Goal: Information Seeking & Learning: Learn about a topic

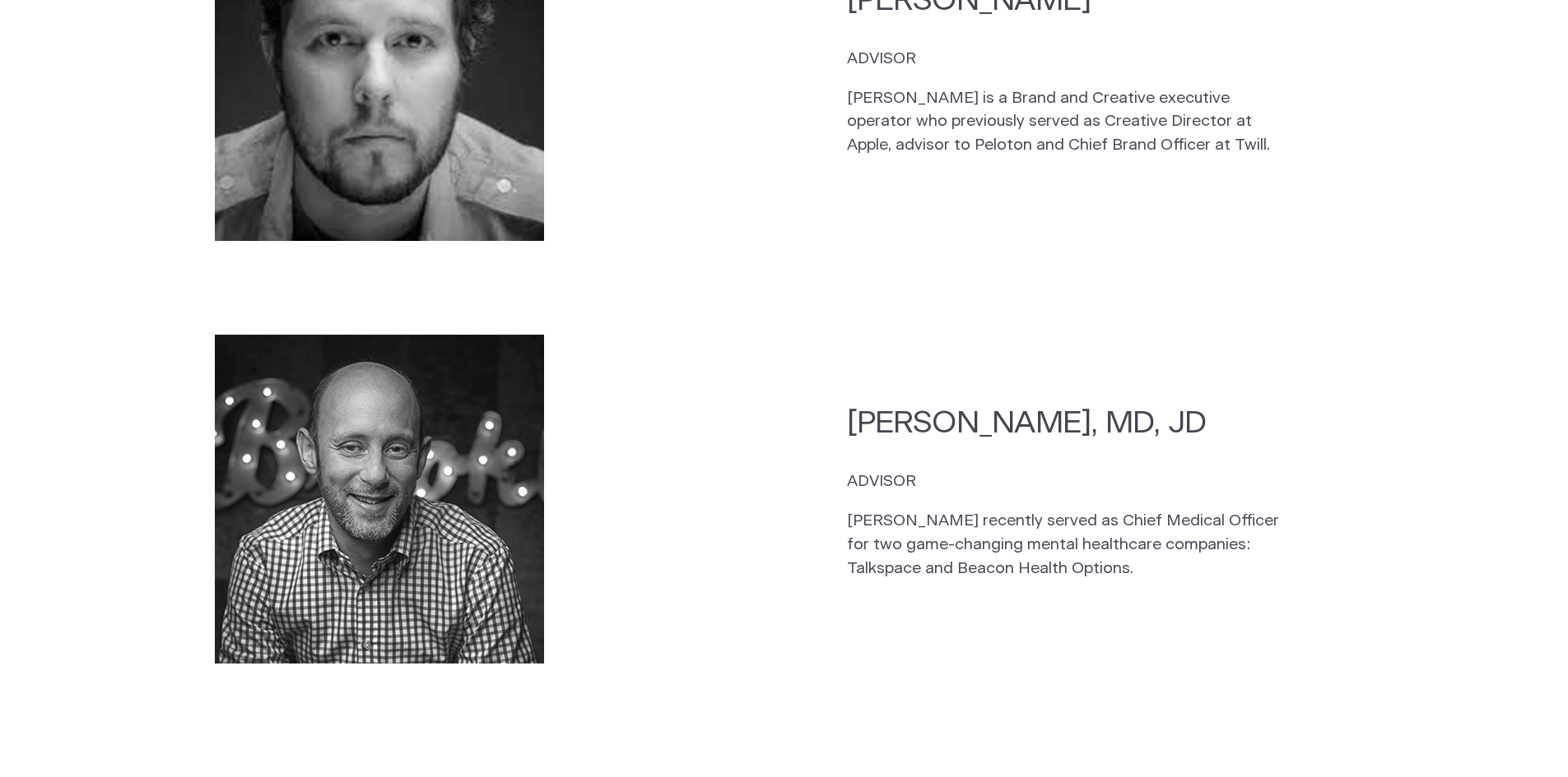
scroll to position [4301, 0]
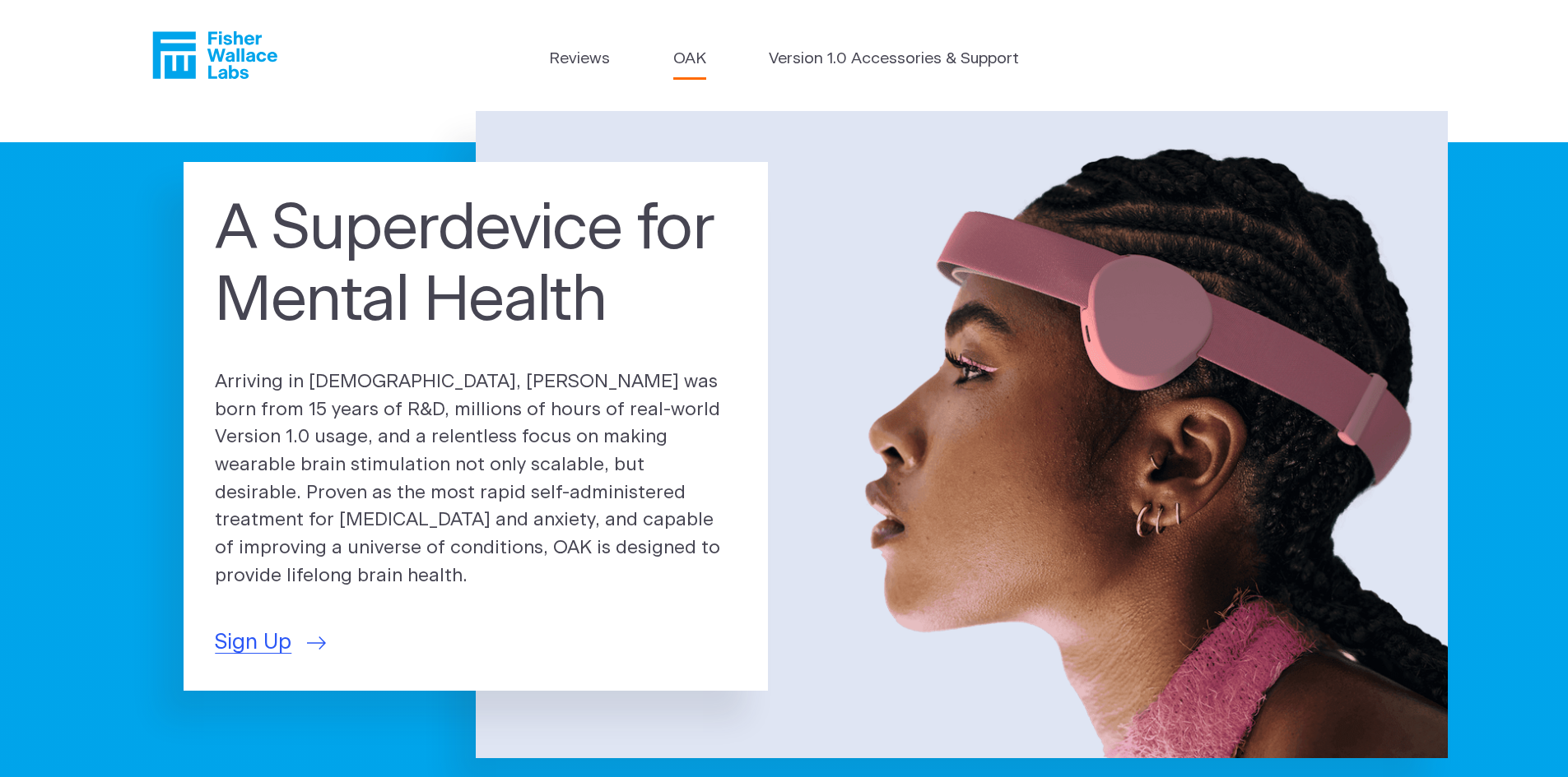
click at [691, 61] on link "OAK" at bounding box center [690, 60] width 33 height 24
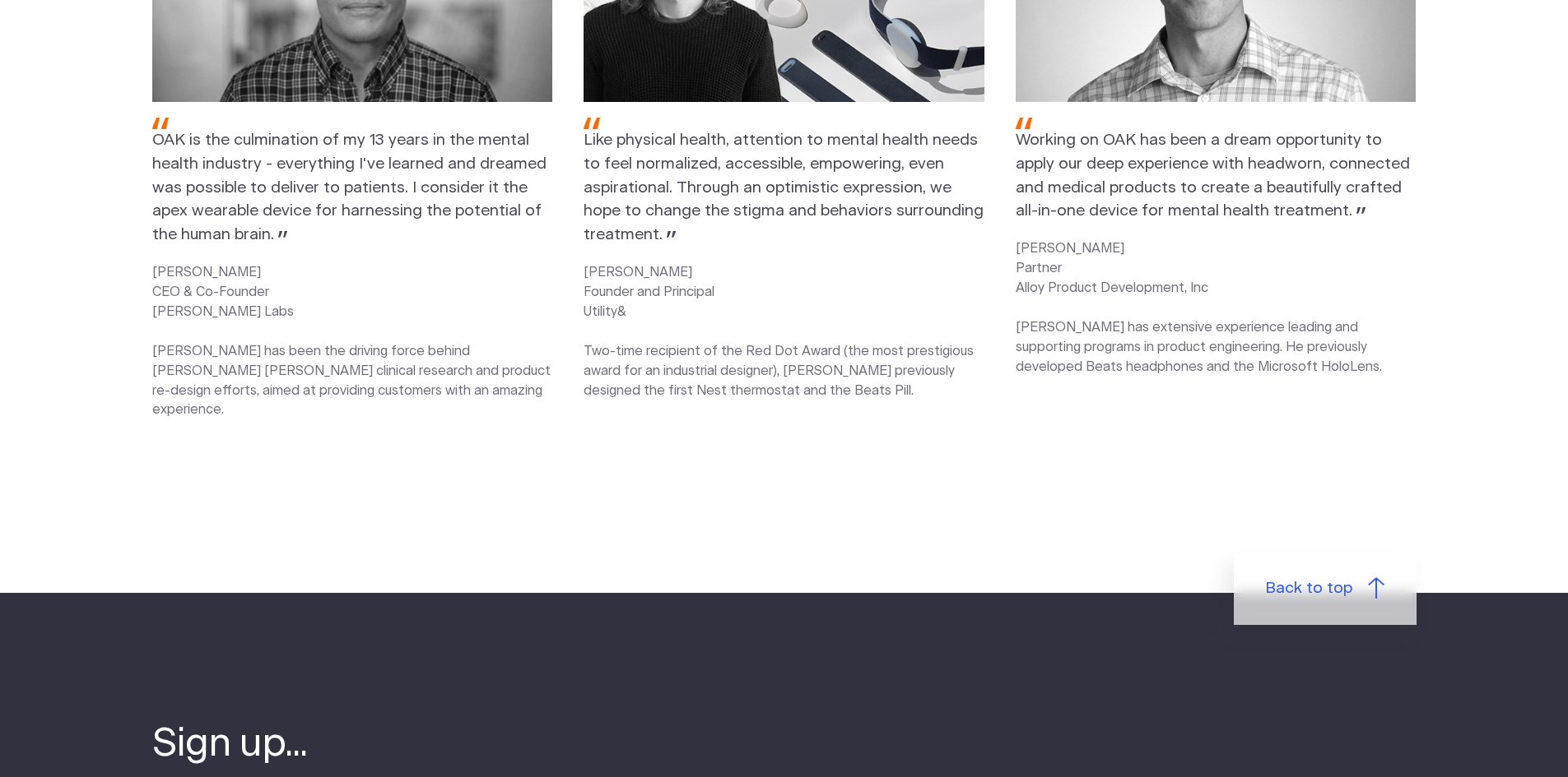
scroll to position [2797, 0]
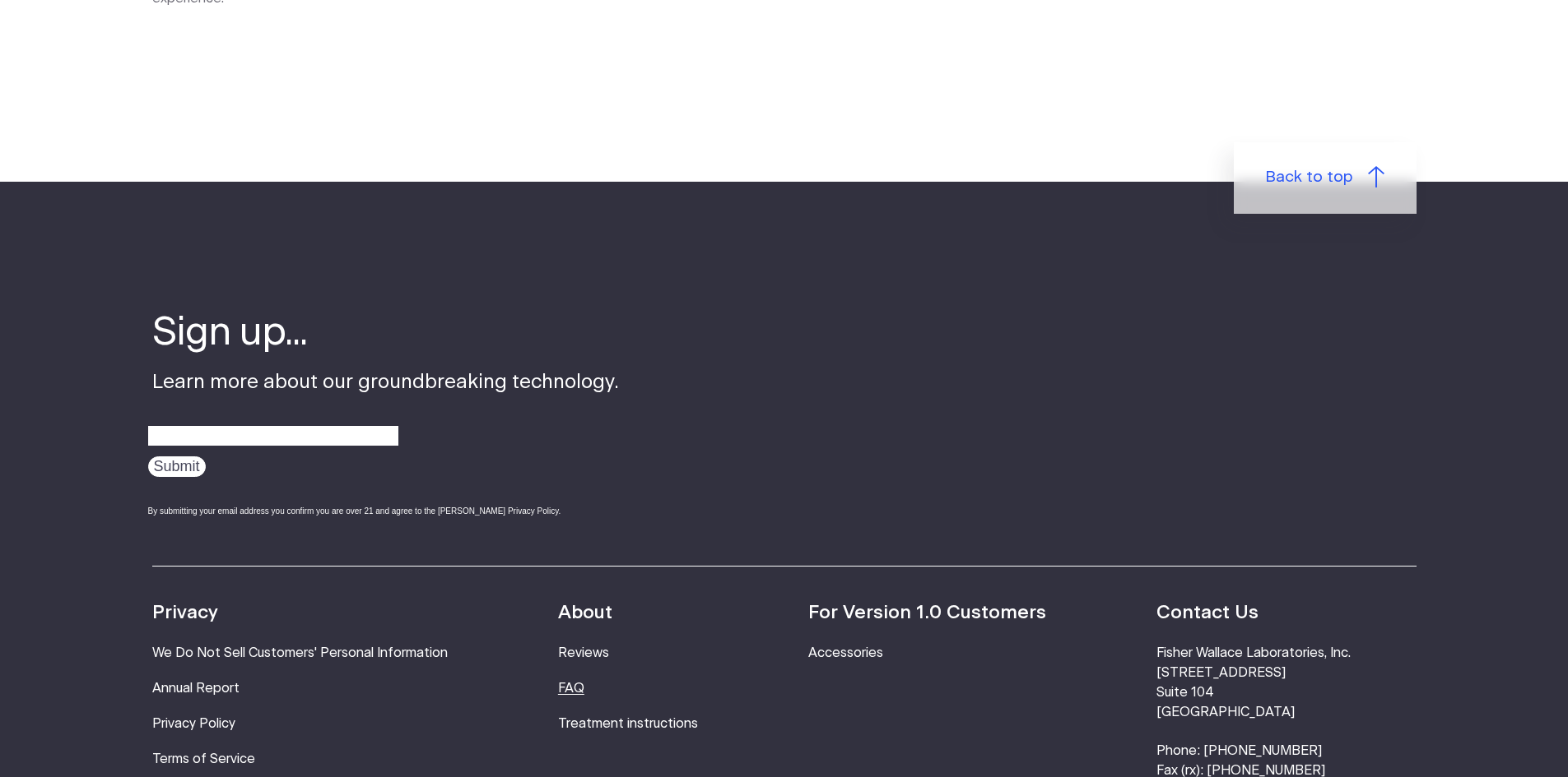
click at [582, 682] on link "FAQ" at bounding box center [571, 688] width 26 height 13
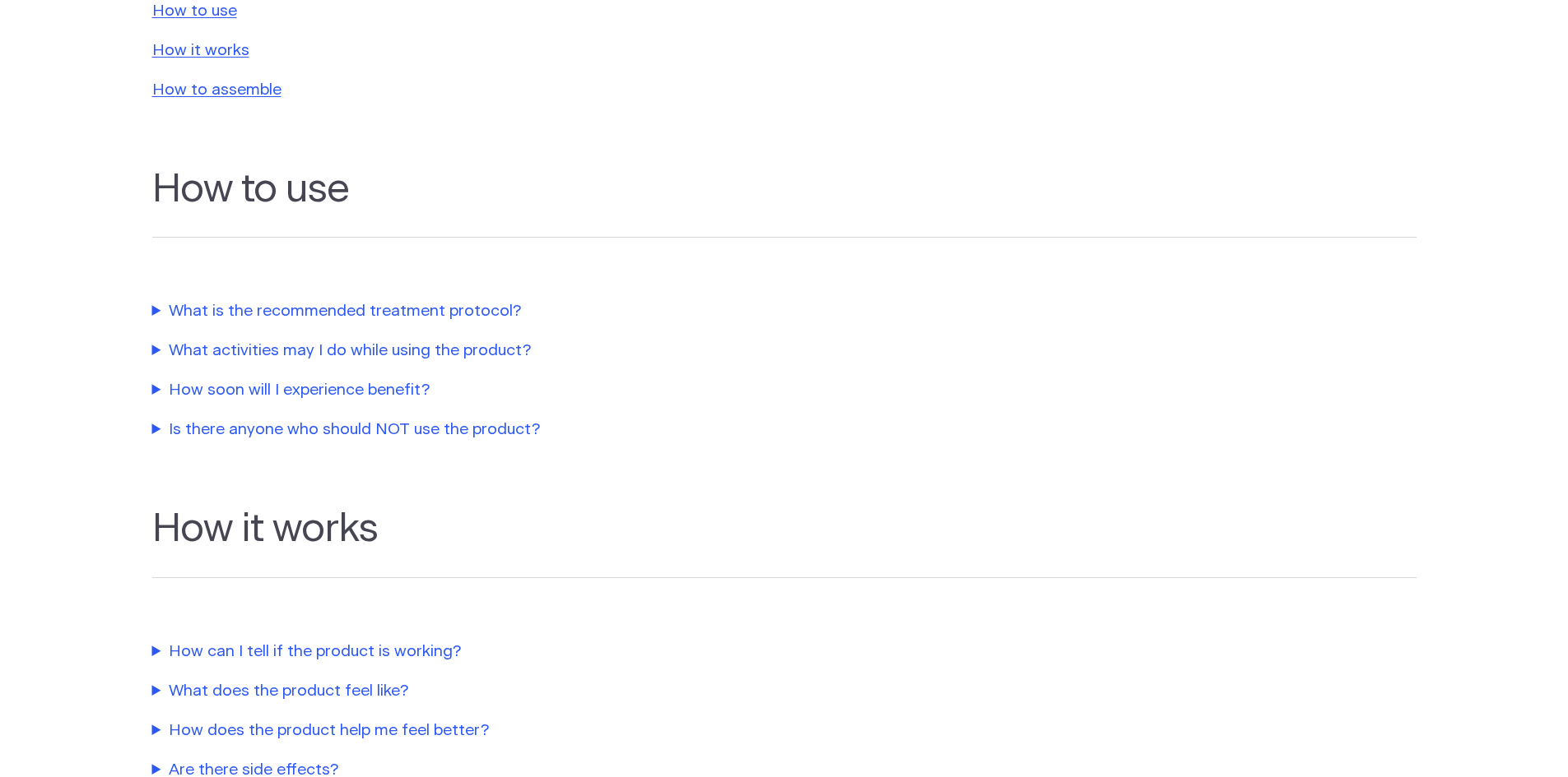
scroll to position [165, 0]
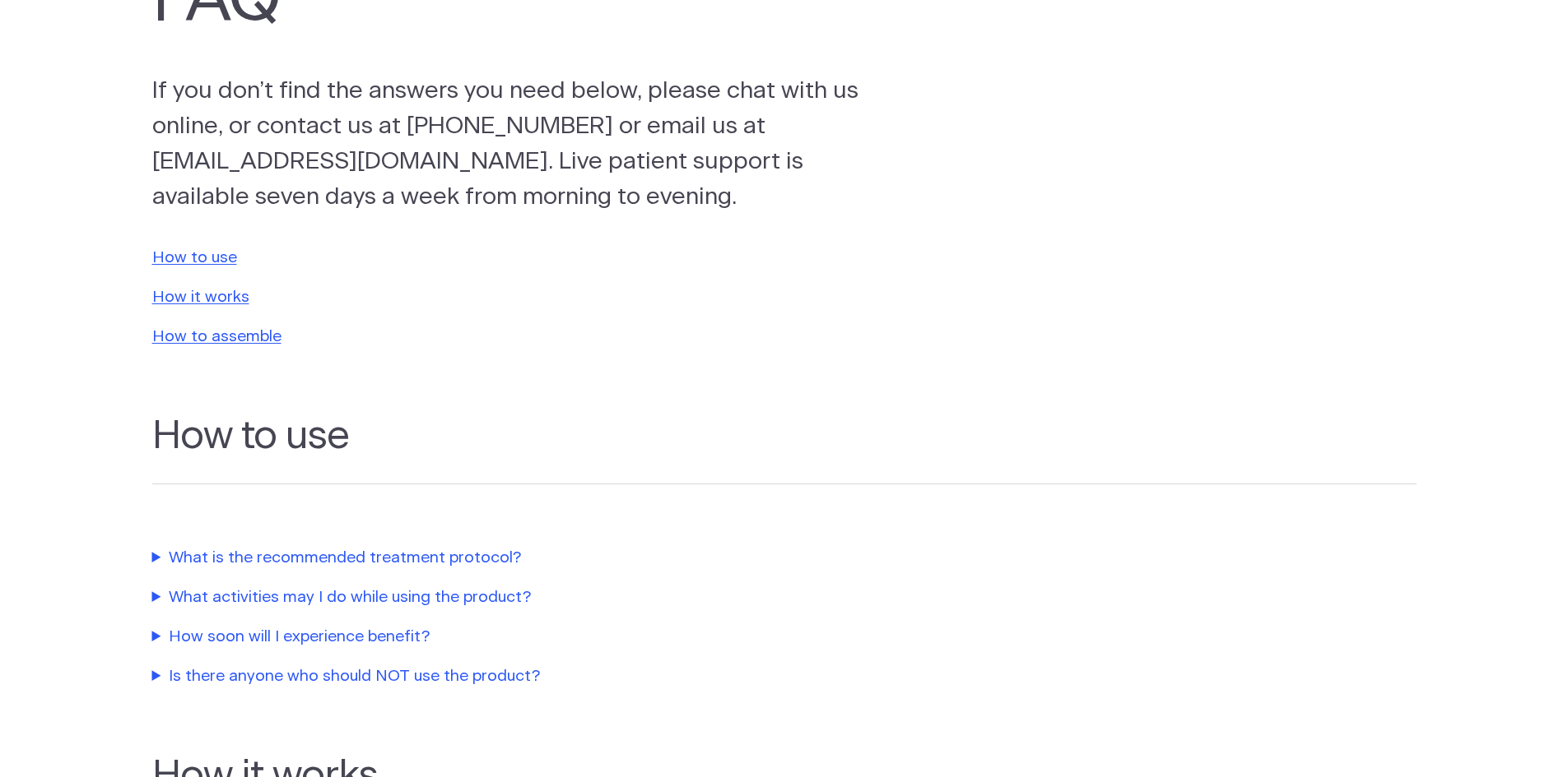
click at [455, 557] on summary "What is the recommended treatment protocol?" at bounding box center [526, 559] width 749 height 24
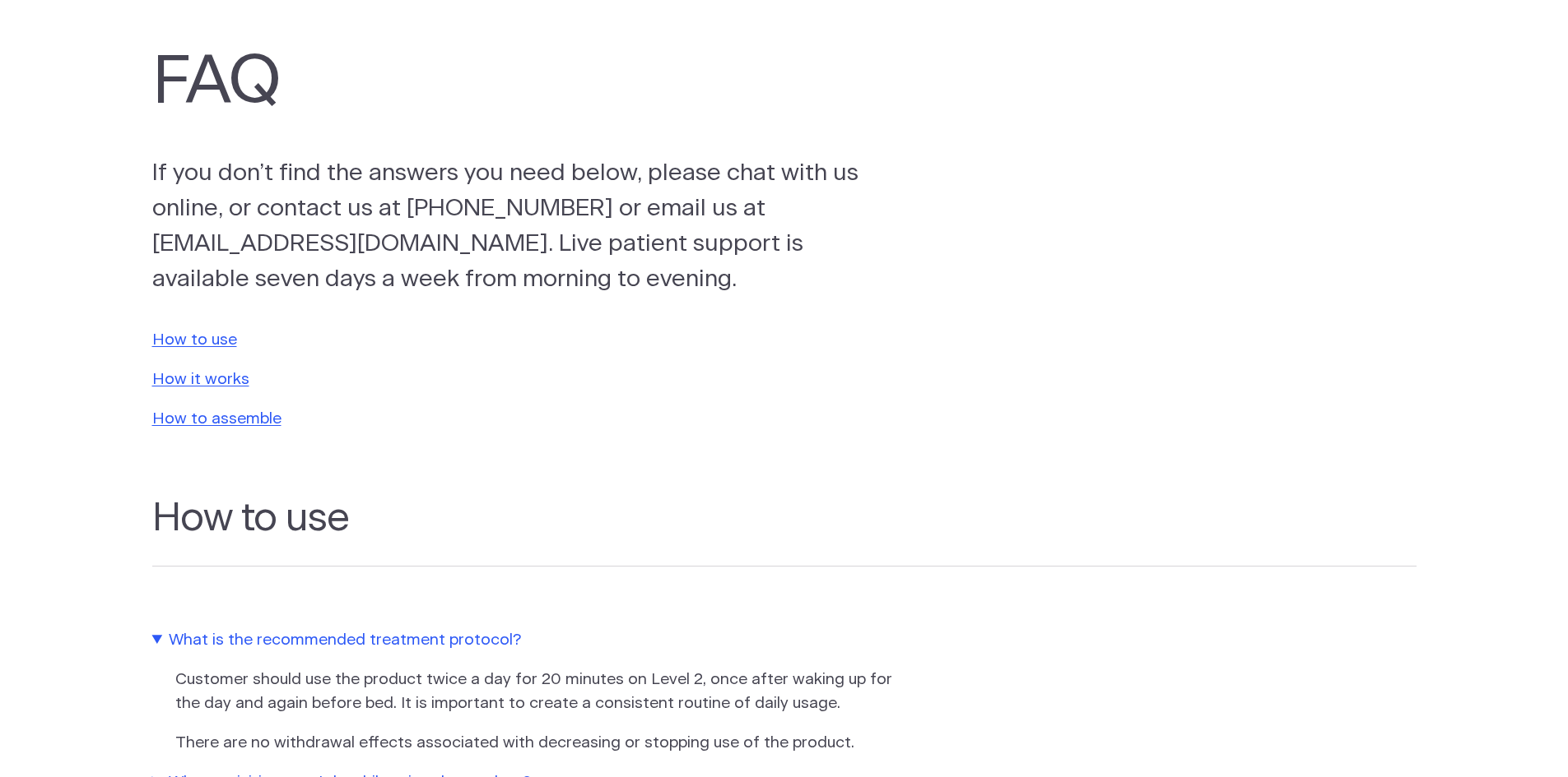
scroll to position [0, 0]
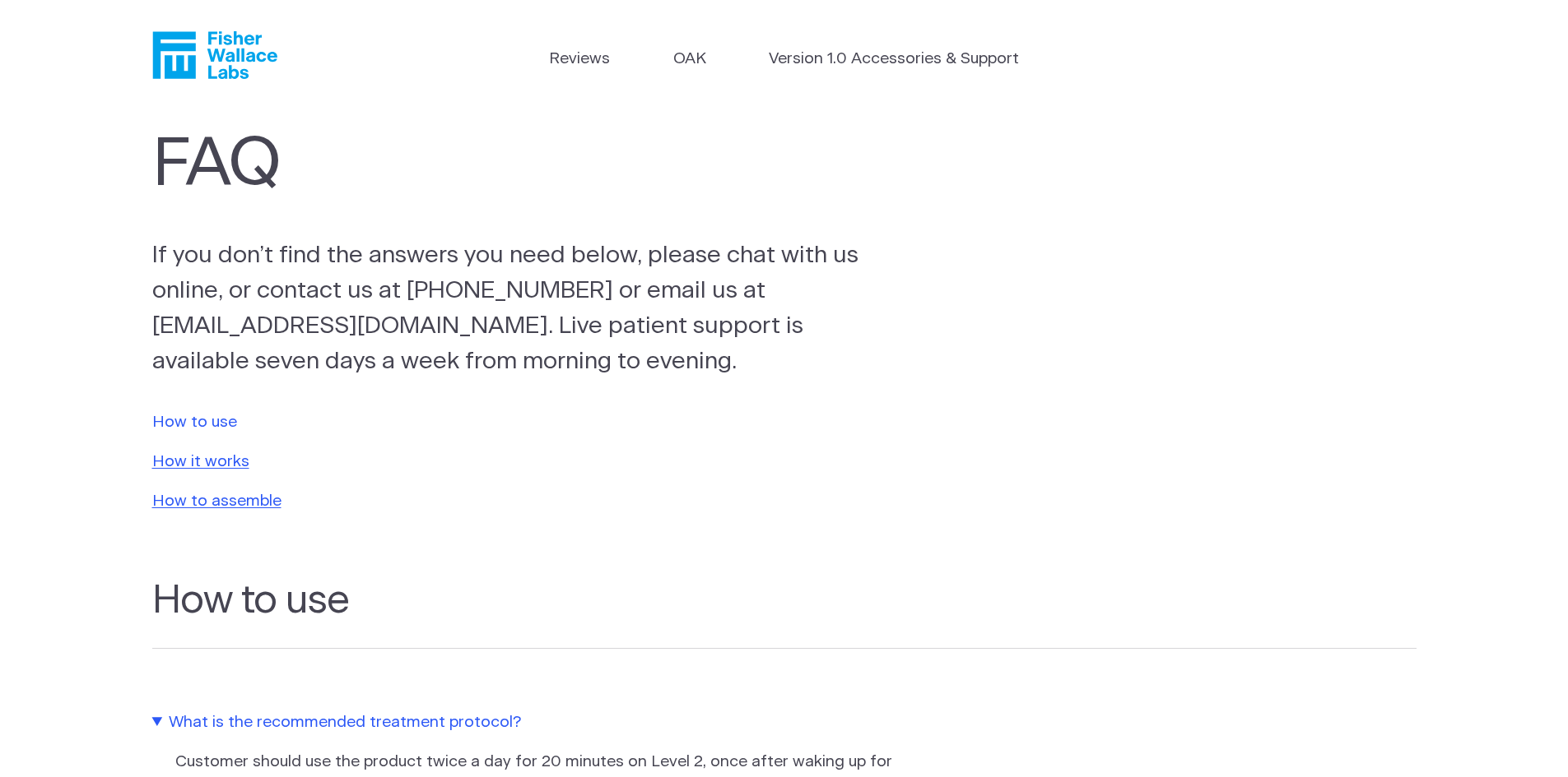
click at [182, 421] on link "How to use" at bounding box center [194, 422] width 85 height 16
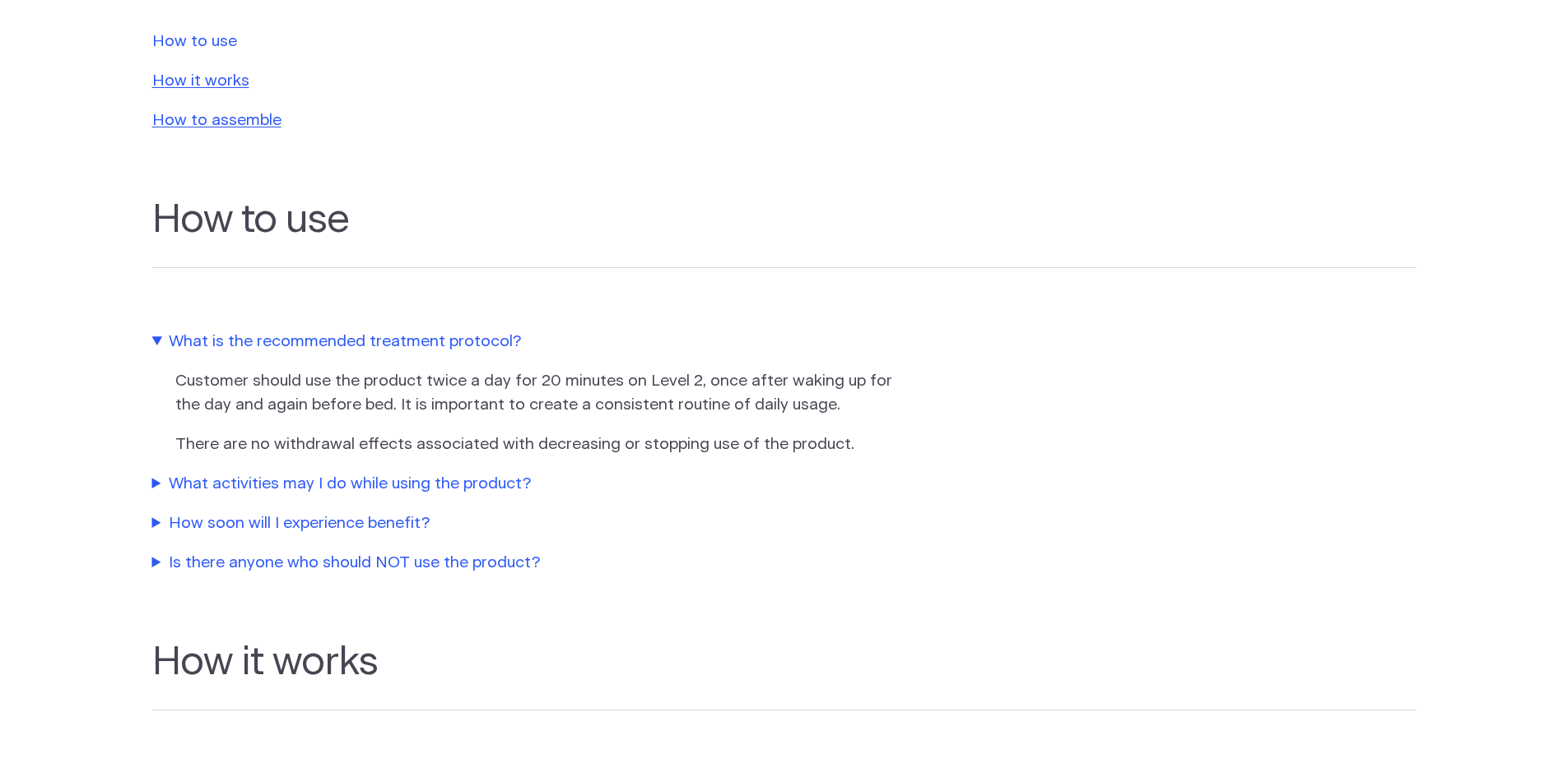
scroll to position [545, 0]
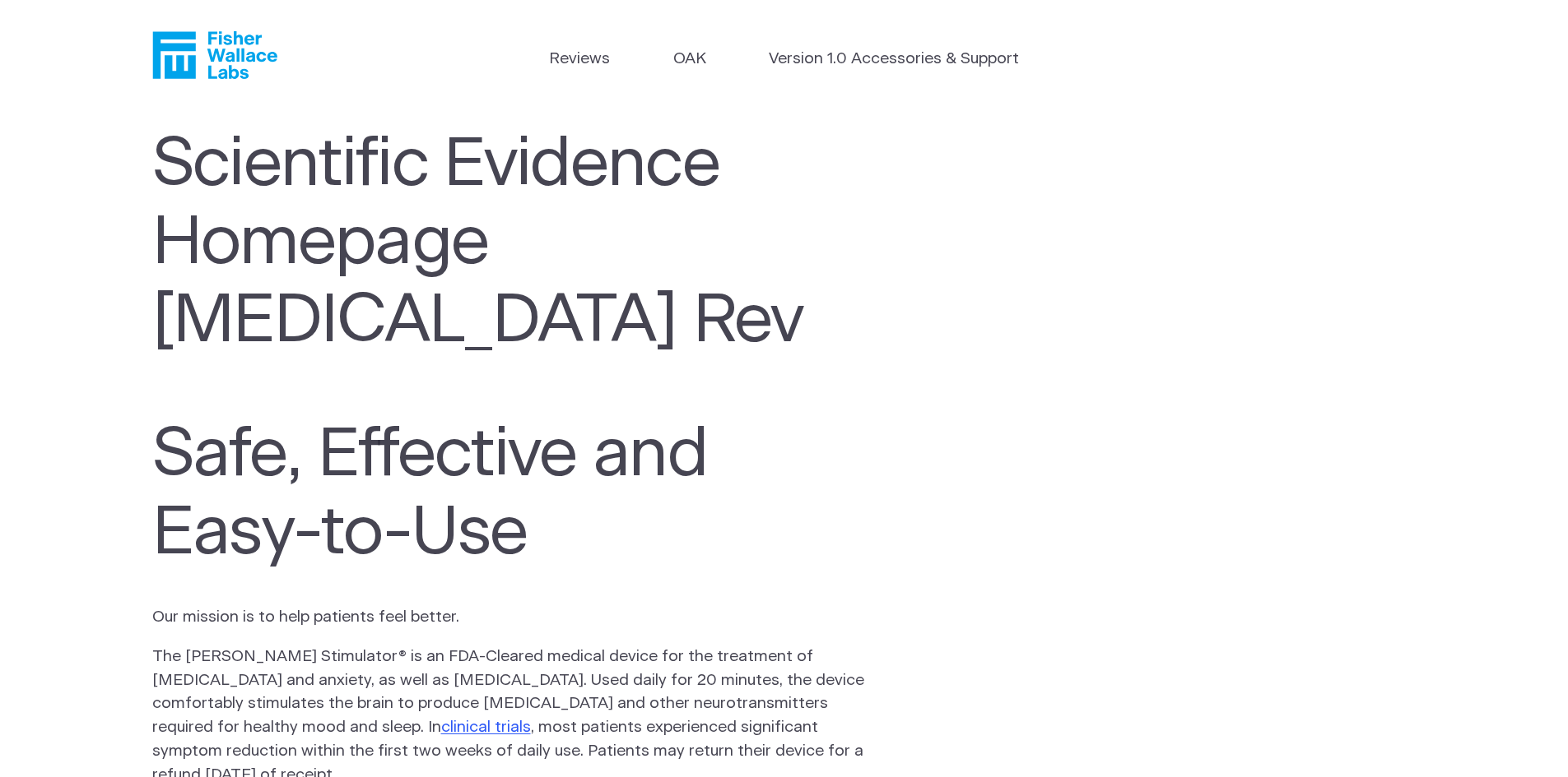
click at [548, 61] on header "Reviews OAK Version 1.0 Accessories & Support" at bounding box center [784, 56] width 1568 height 111
click at [218, 49] on icon "Fisher Wallace" at bounding box center [214, 55] width 125 height 48
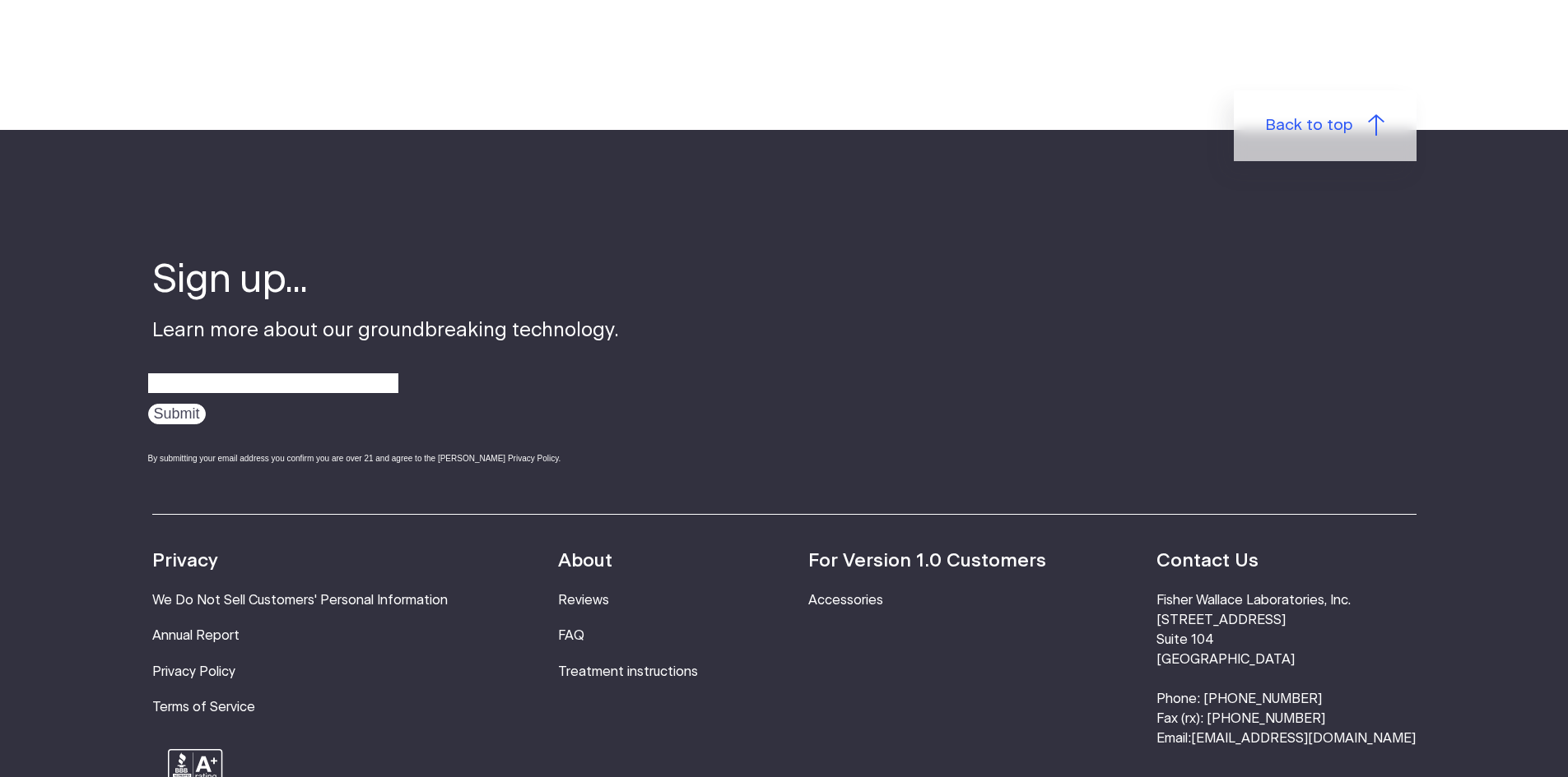
scroll to position [5018, 0]
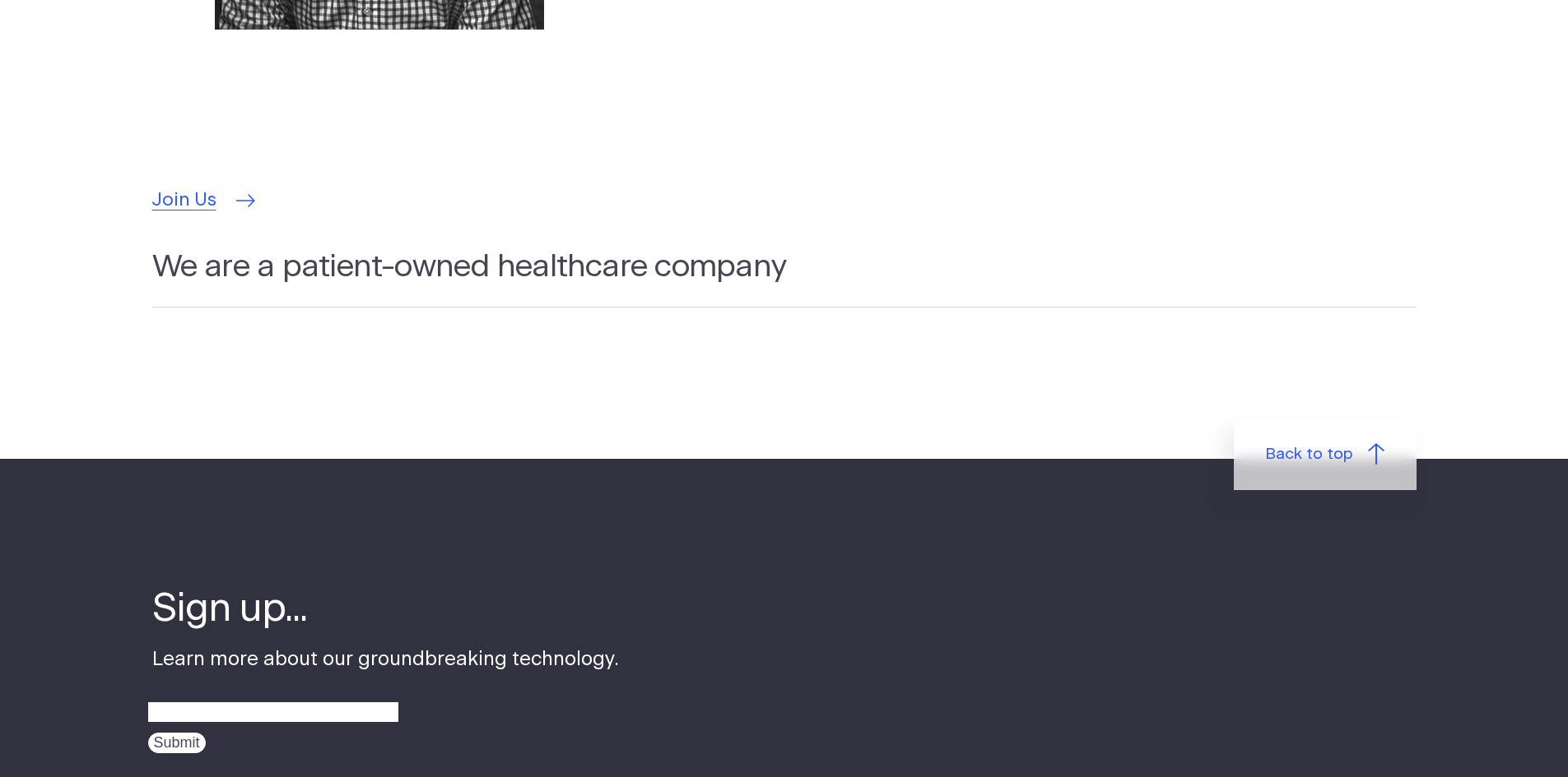
click at [187, 186] on span "Join Us" at bounding box center [184, 200] width 64 height 28
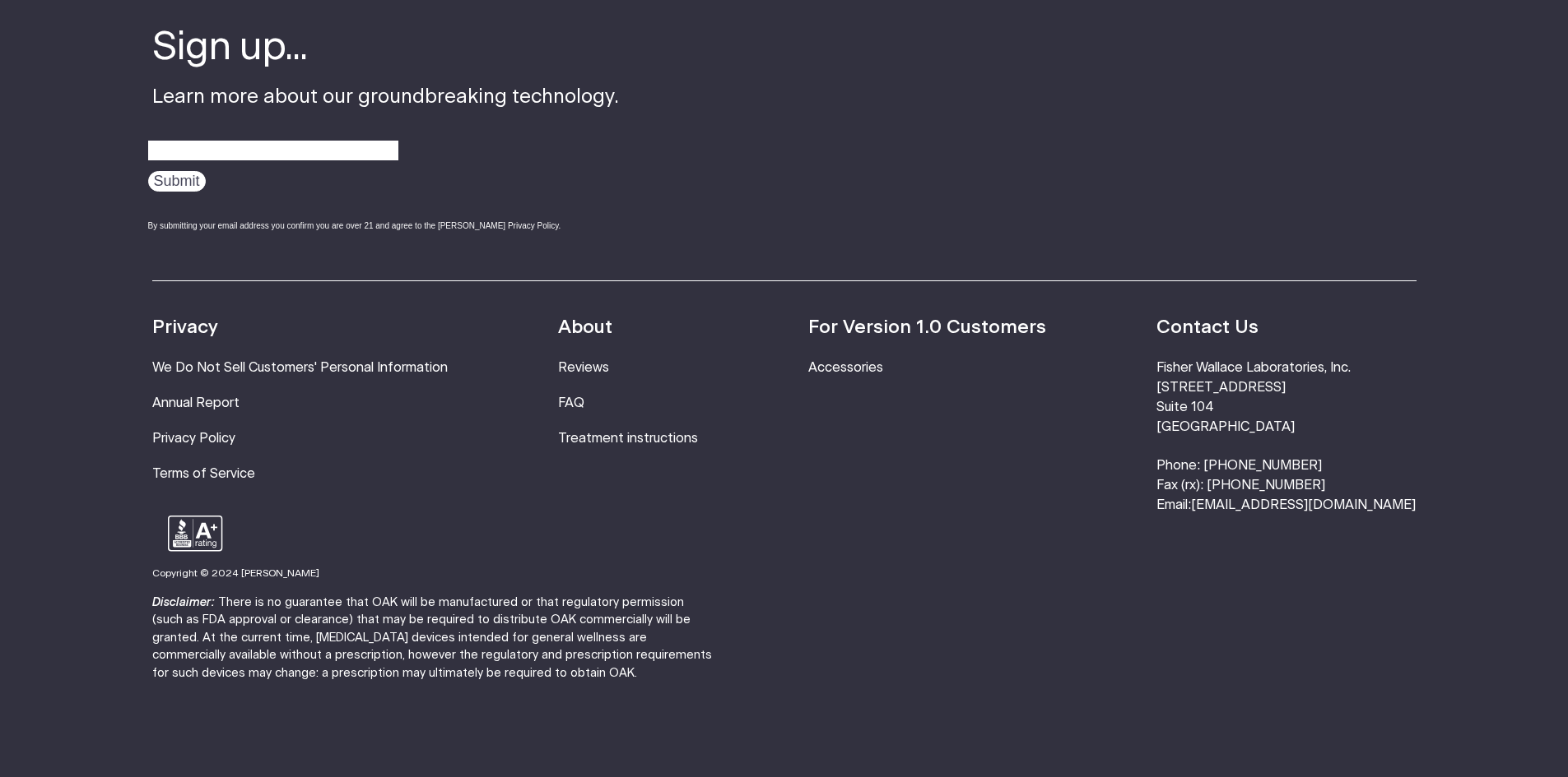
scroll to position [1050, 0]
